Goal: Task Accomplishment & Management: Use online tool/utility

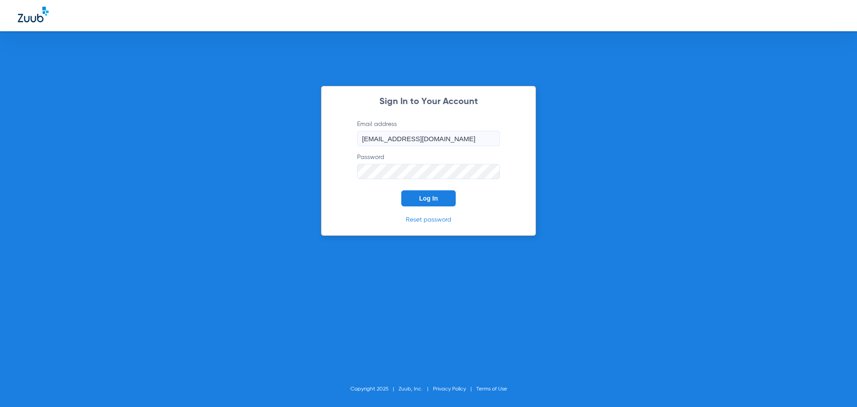
click at [412, 202] on button "Log In" at bounding box center [428, 198] width 54 height 16
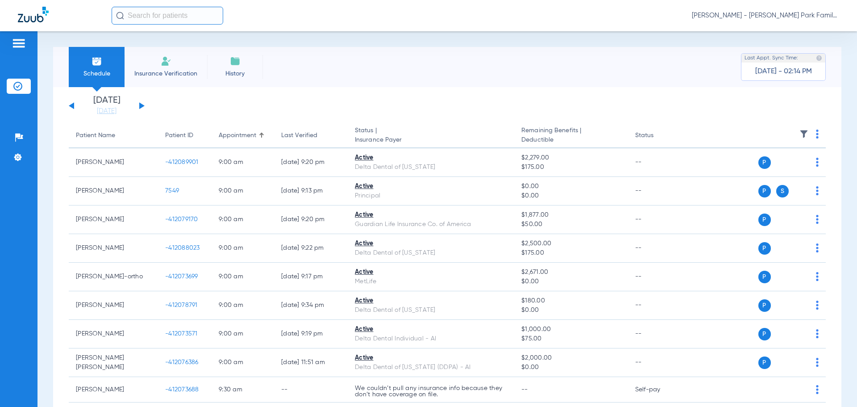
drag, startPoint x: 140, startPoint y: 107, endPoint x: 145, endPoint y: 107, distance: 4.9
click at [140, 107] on button at bounding box center [141, 105] width 5 height 7
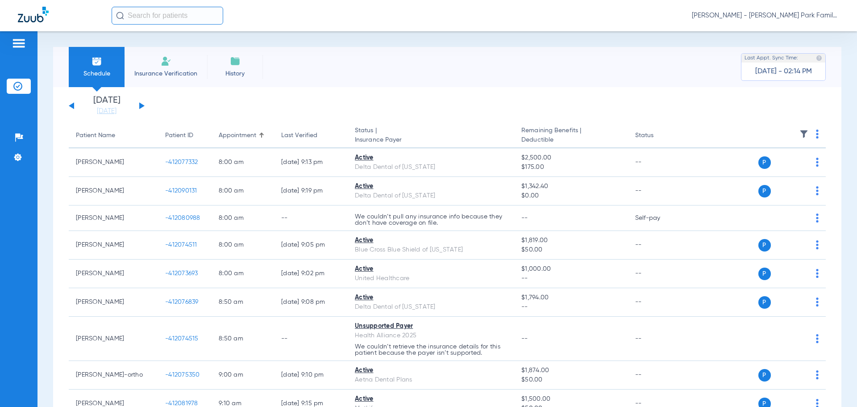
click at [800, 132] on img at bounding box center [804, 133] width 9 height 9
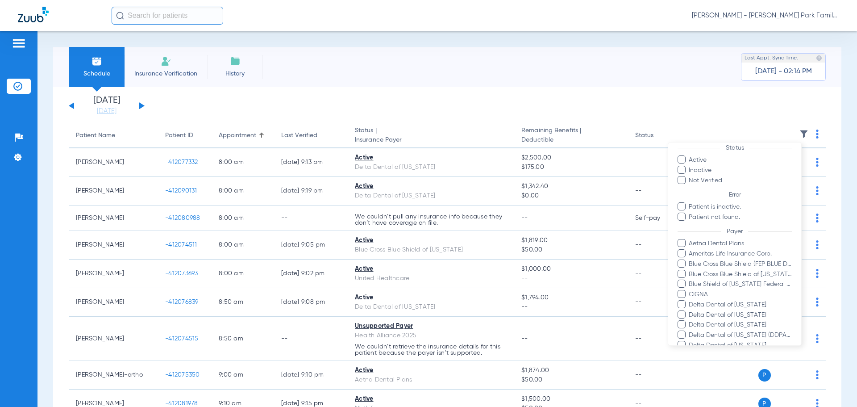
scroll to position [173, 0]
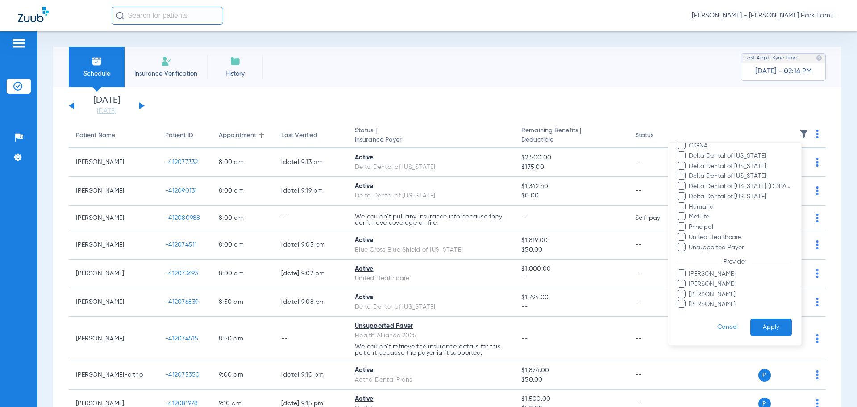
click at [703, 276] on span "[PERSON_NAME]" at bounding box center [740, 273] width 104 height 9
click at [690, 280] on input "[PERSON_NAME]" at bounding box center [690, 280] width 0 height 0
click at [772, 329] on button "Apply" at bounding box center [771, 326] width 42 height 17
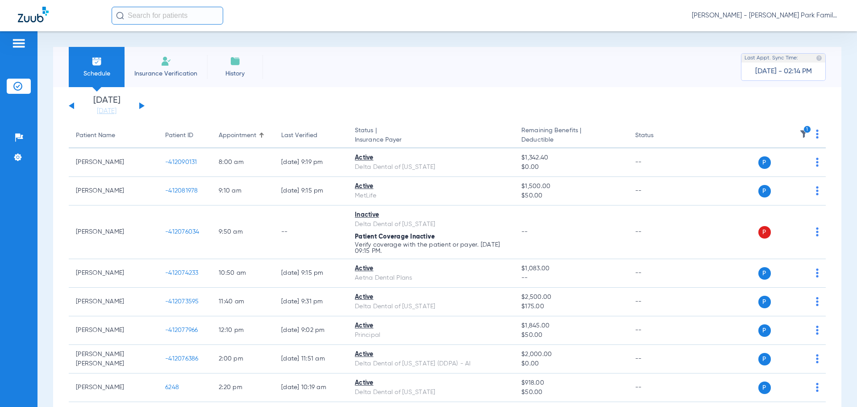
click at [804, 131] on icon "1" at bounding box center [808, 129] width 8 height 8
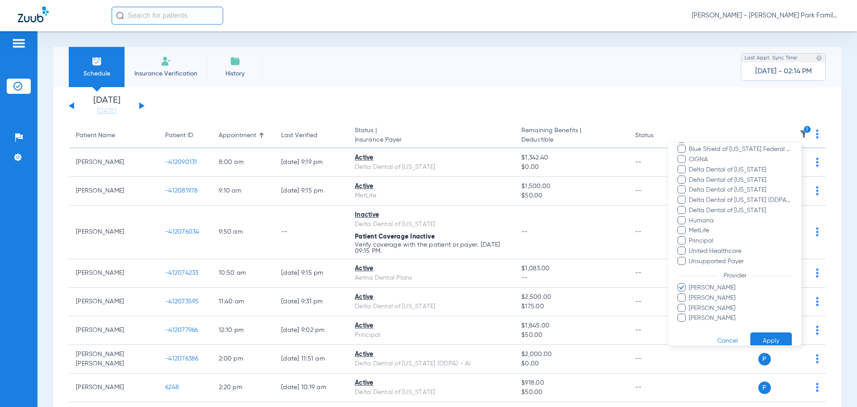
scroll to position [173, 0]
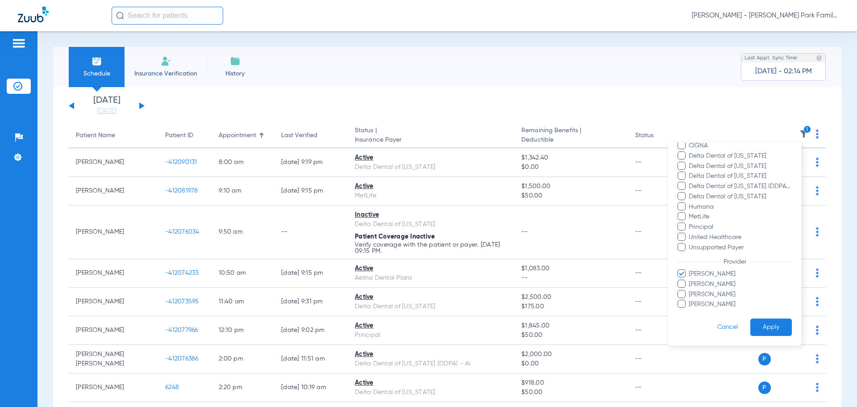
click at [703, 274] on span "[PERSON_NAME]" at bounding box center [740, 273] width 104 height 9
click at [690, 280] on input "[PERSON_NAME]" at bounding box center [690, 280] width 0 height 0
click at [702, 282] on span "[PERSON_NAME]" at bounding box center [740, 283] width 104 height 9
click at [690, 290] on input "[PERSON_NAME]" at bounding box center [690, 290] width 0 height 0
click at [762, 329] on button "Apply" at bounding box center [771, 326] width 42 height 17
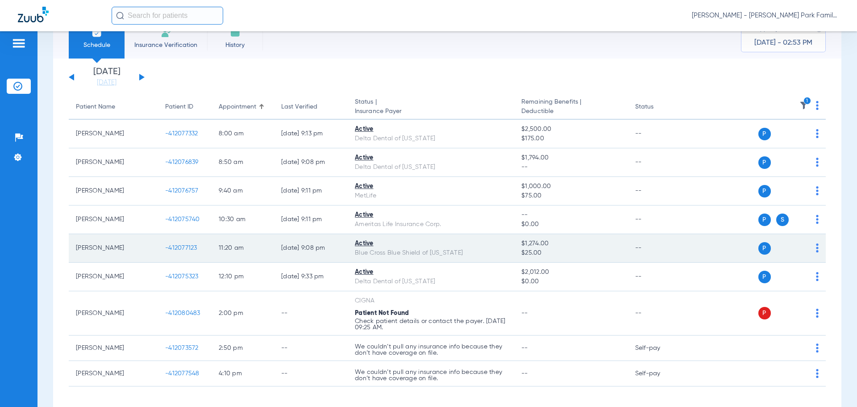
scroll to position [45, 0]
